Goal: Task Accomplishment & Management: Manage account settings

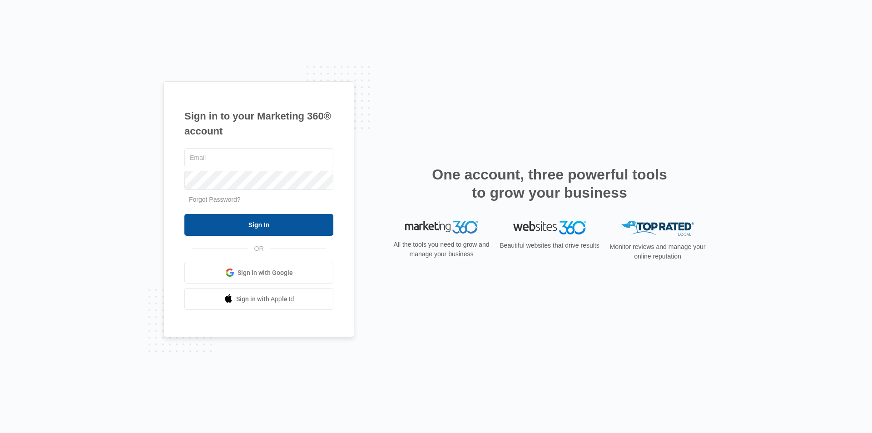
type input "grawls@surfacetechgb.com"
click at [244, 222] on input "Sign In" at bounding box center [258, 225] width 149 height 22
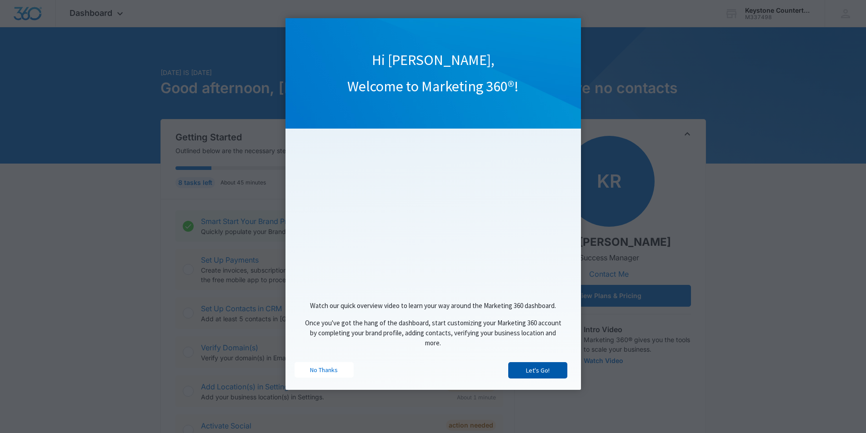
click at [529, 373] on link "Let's Go!" at bounding box center [537, 370] width 59 height 16
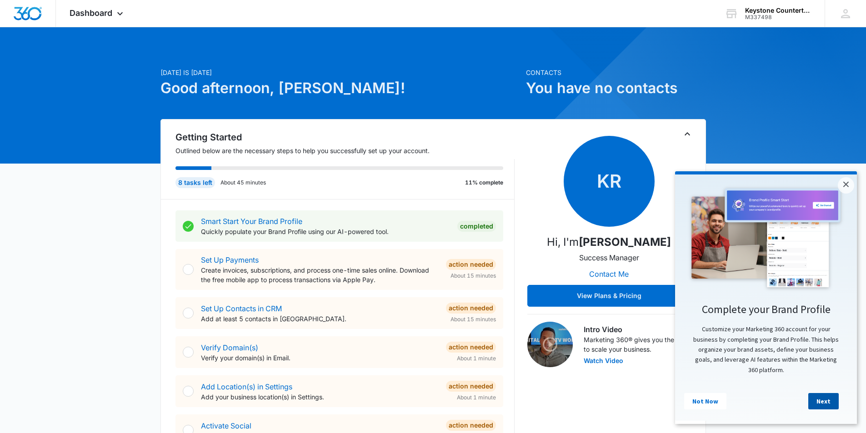
click at [817, 404] on link "Next" at bounding box center [823, 401] width 30 height 16
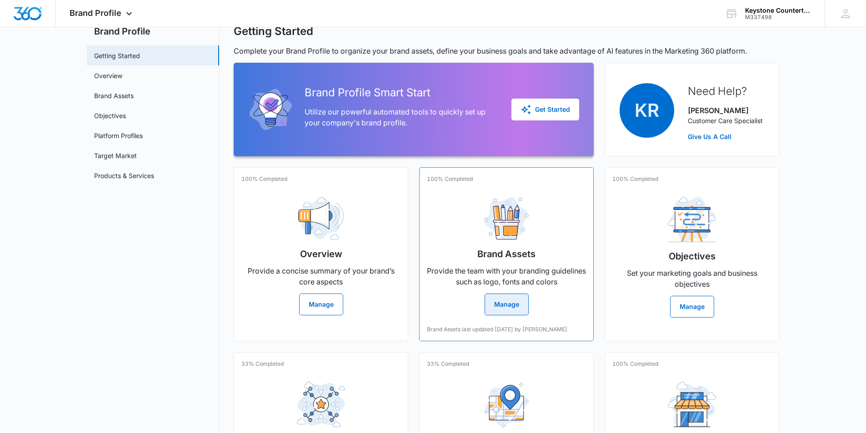
scroll to position [45, 0]
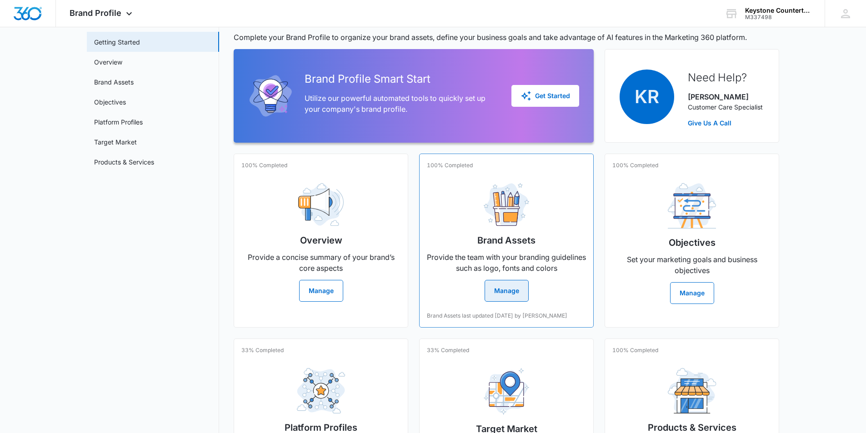
click at [508, 288] on button "Manage" at bounding box center [506, 291] width 44 height 22
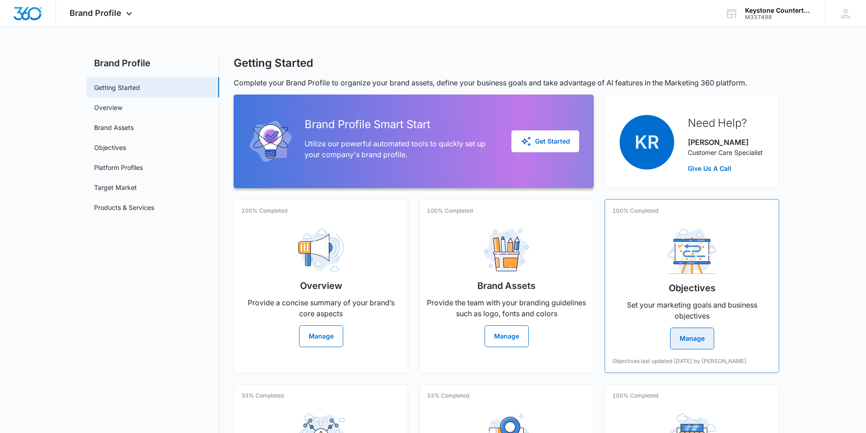
click at [697, 334] on button "Manage" at bounding box center [692, 339] width 44 height 22
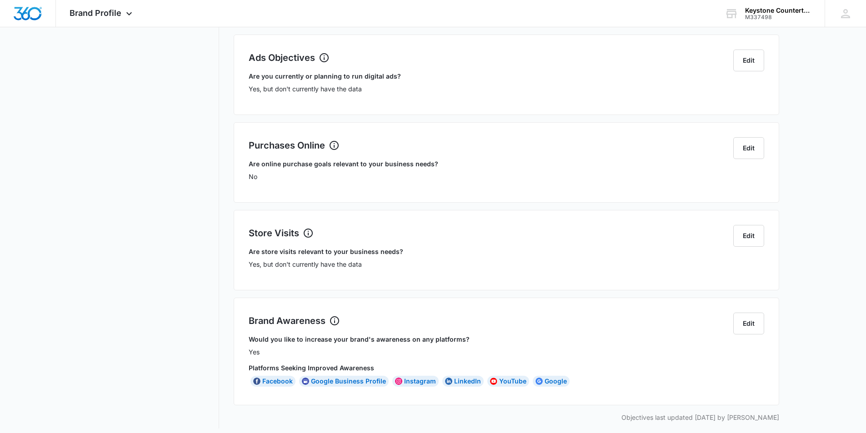
scroll to position [234, 0]
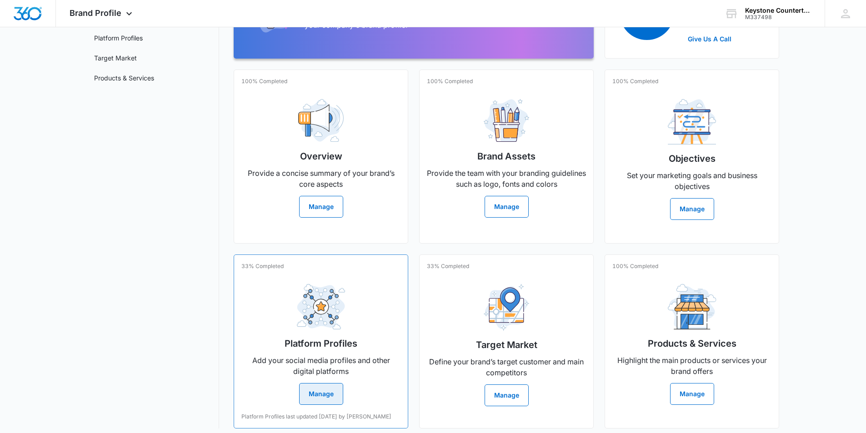
scroll to position [149, 0]
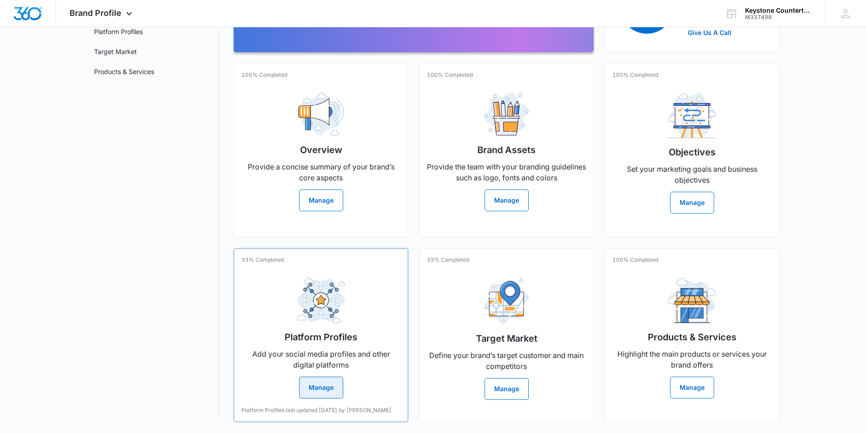
click at [323, 382] on button "Manage" at bounding box center [321, 388] width 44 height 22
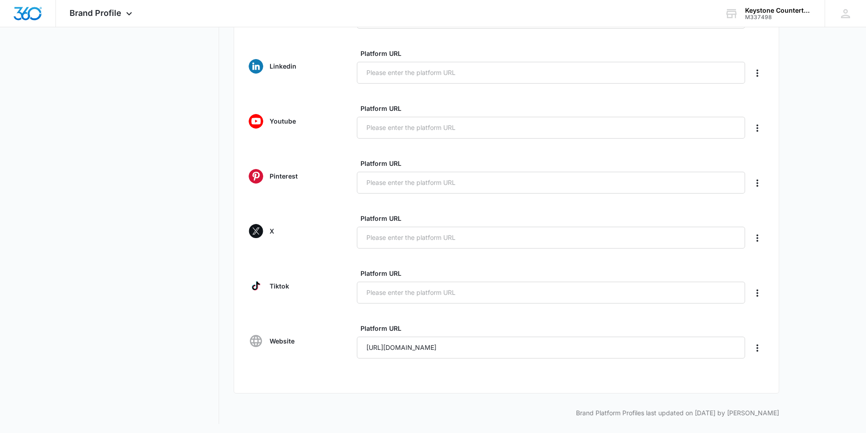
scroll to position [283, 0]
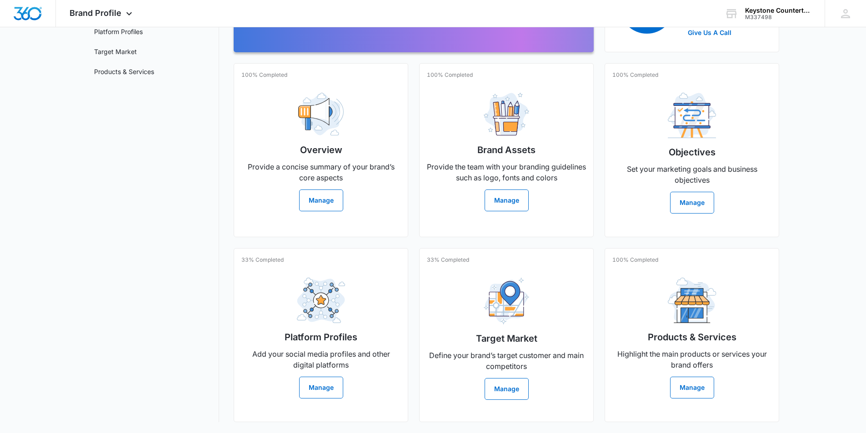
scroll to position [149, 0]
click at [515, 378] on button "Manage" at bounding box center [506, 389] width 44 height 22
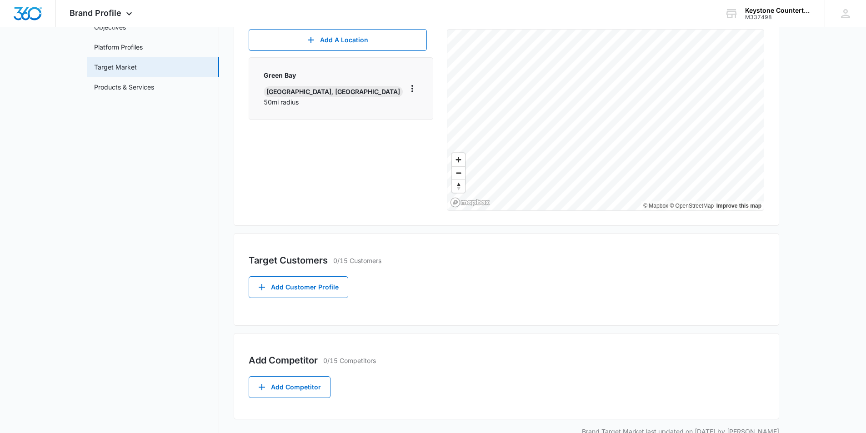
scroll to position [136, 0]
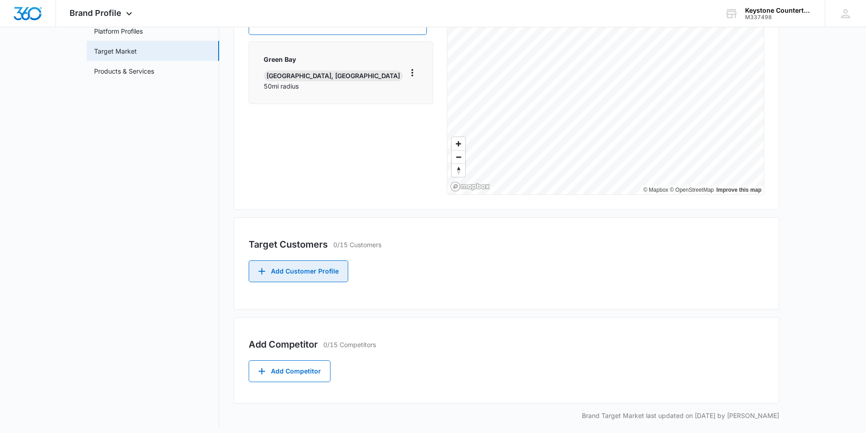
click at [331, 275] on button "Add Customer Profile" at bounding box center [299, 271] width 100 height 22
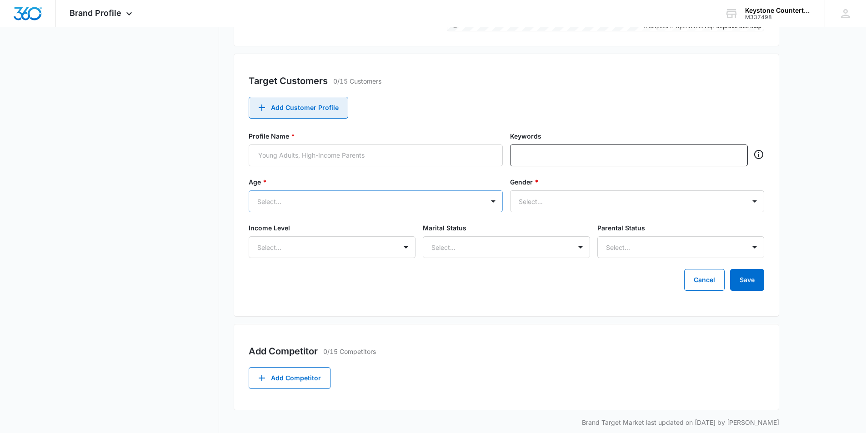
scroll to position [311, 0]
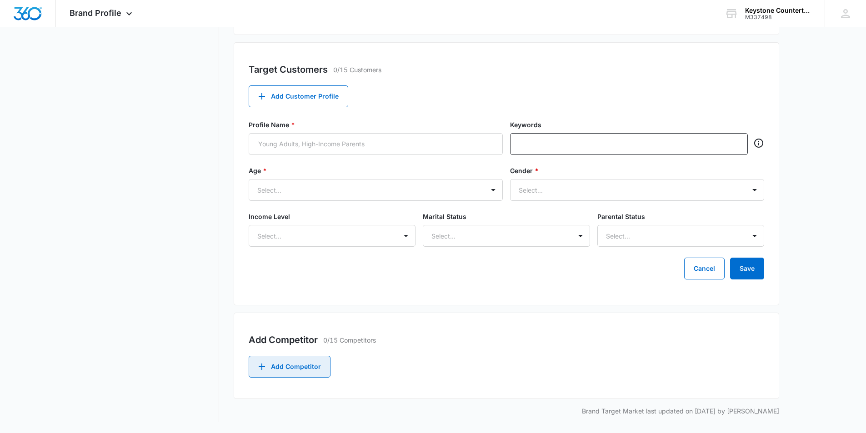
click at [297, 365] on button "Add Competitor" at bounding box center [290, 367] width 82 height 22
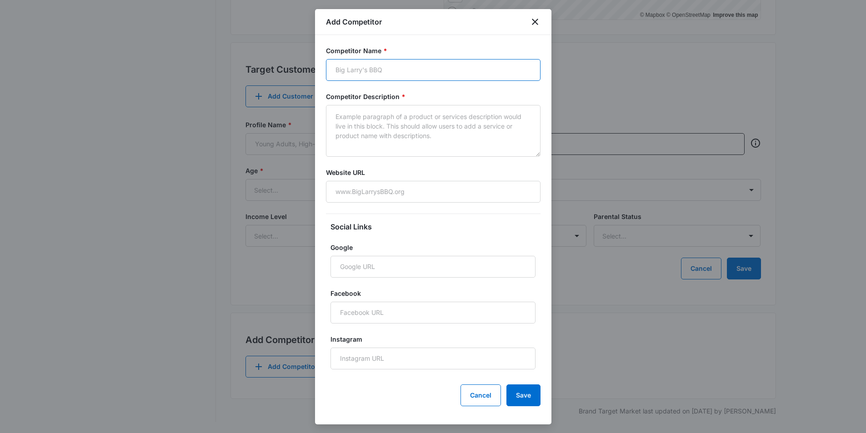
click at [392, 72] on input "Competitor Name *" at bounding box center [433, 70] width 214 height 22
type input "Elevated Surfaces"
click at [372, 189] on input "Website URL" at bounding box center [433, 192] width 214 height 22
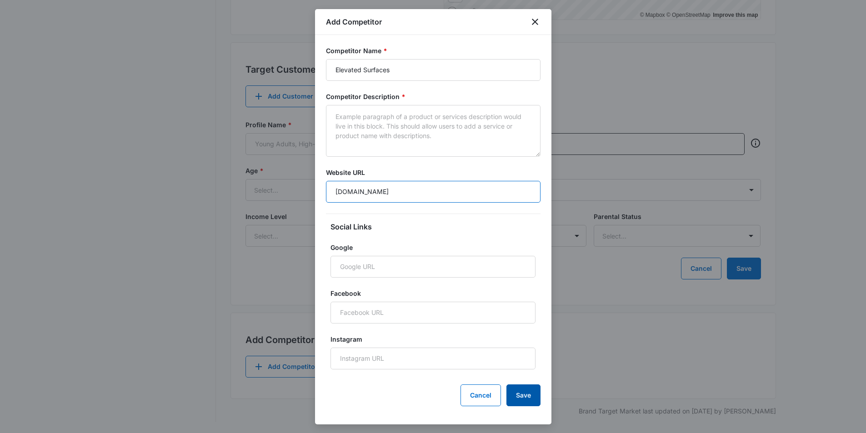
type input "elevatedsurfacesgb.com"
click at [513, 398] on button "Save" at bounding box center [523, 395] width 34 height 22
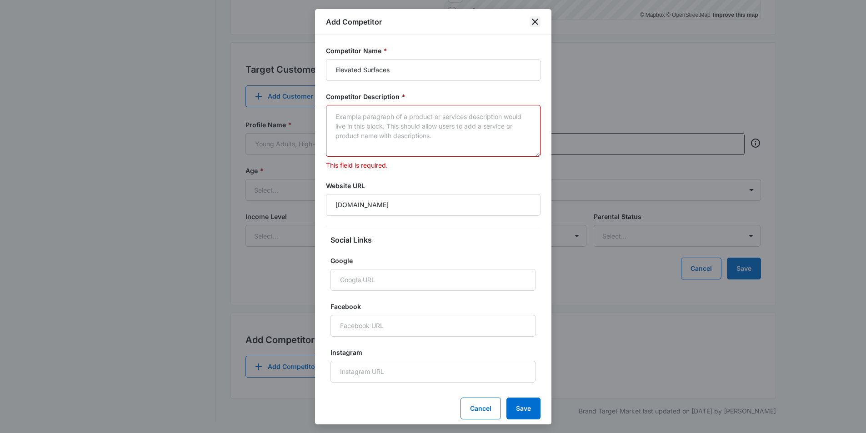
click at [535, 22] on icon "close" at bounding box center [535, 22] width 6 height 6
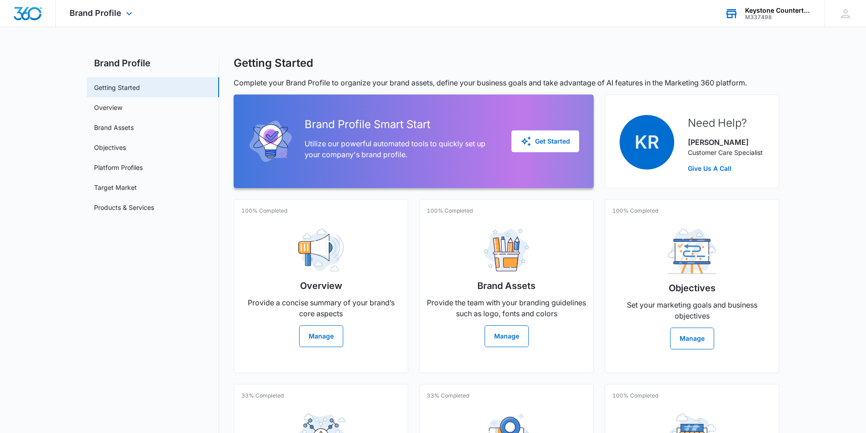
click at [772, 10] on div "Keystone Countertops" at bounding box center [778, 10] width 66 height 7
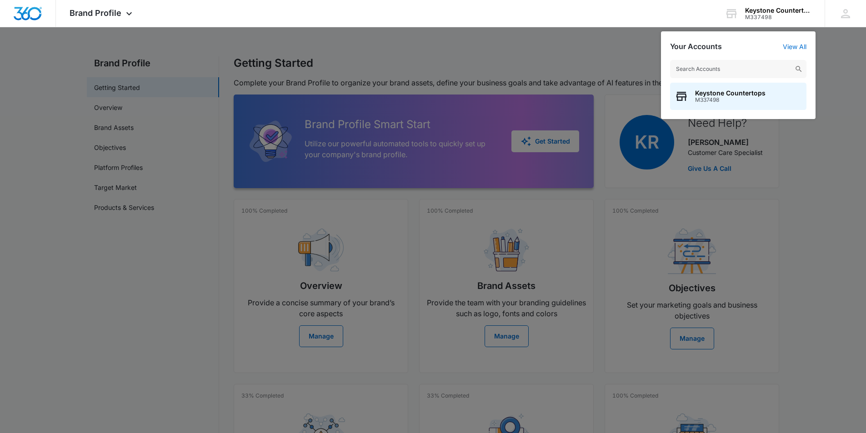
click at [542, 45] on div at bounding box center [433, 216] width 866 height 433
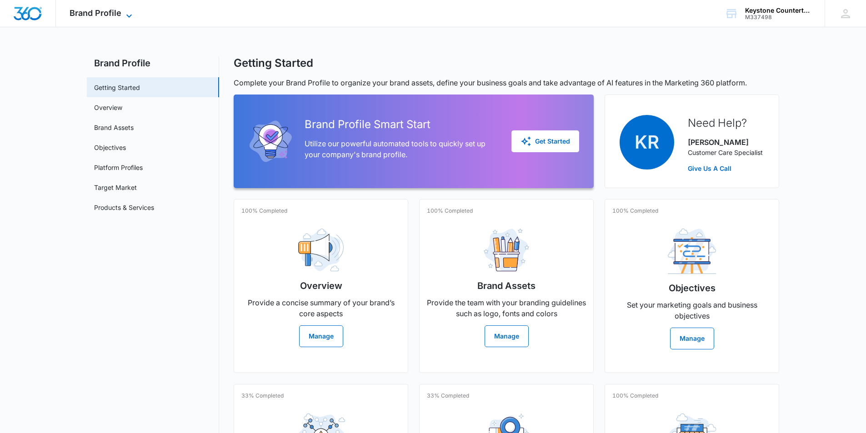
click at [105, 12] on span "Brand Profile" at bounding box center [96, 13] width 52 height 10
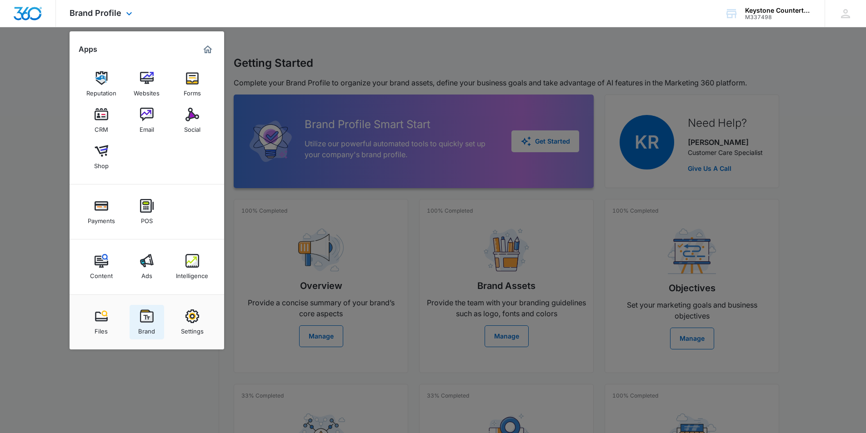
click at [150, 319] on img at bounding box center [147, 316] width 14 height 14
